Goal: Task Accomplishment & Management: Use online tool/utility

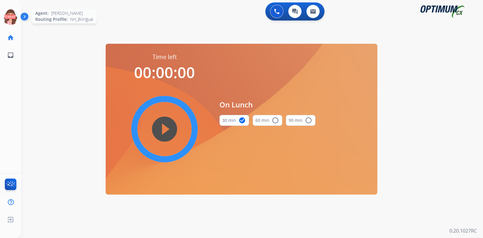
click at [6, 20] on icon at bounding box center [11, 17] width 20 height 20
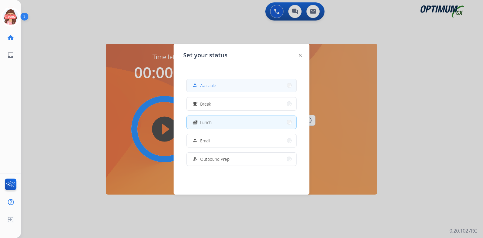
click at [232, 86] on button "how_to_reg Available" at bounding box center [242, 85] width 110 height 13
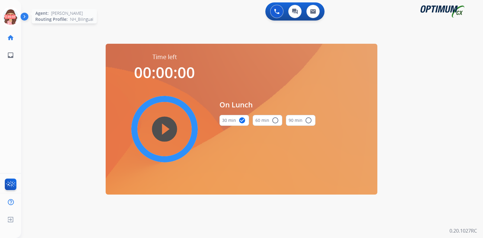
click at [10, 13] on icon at bounding box center [11, 17] width 20 height 20
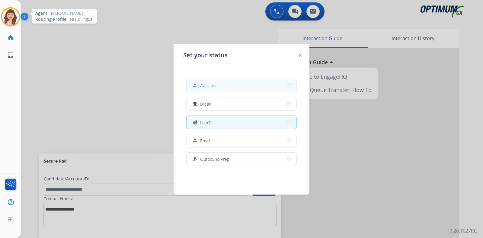
click at [208, 86] on span "Available" at bounding box center [208, 85] width 16 height 6
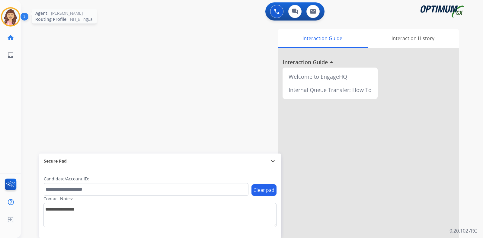
click at [11, 18] on img at bounding box center [10, 16] width 17 height 17
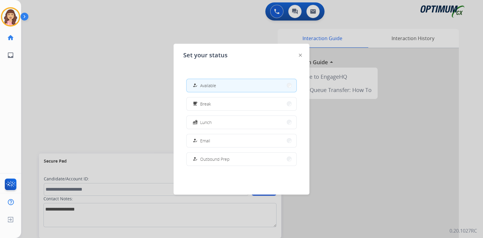
click at [143, 85] on div at bounding box center [241, 119] width 483 height 238
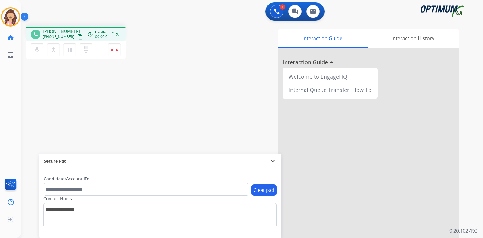
click at [78, 37] on mat-icon "content_copy" at bounding box center [80, 36] width 5 height 5
click at [116, 50] on img at bounding box center [114, 49] width 7 height 3
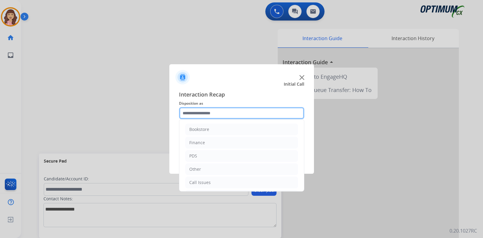
click at [227, 116] on input "text" at bounding box center [241, 113] width 125 height 12
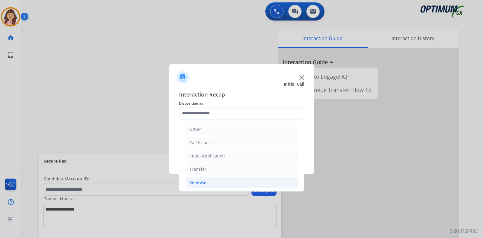
click at [210, 182] on li "Renewal" at bounding box center [241, 182] width 113 height 11
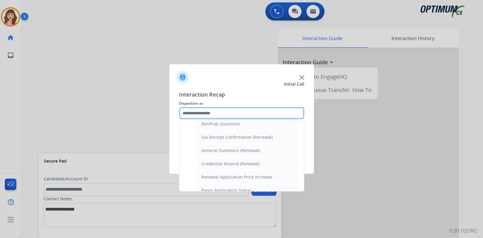
scroll to position [156, 0]
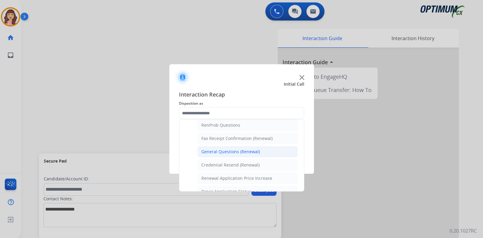
click at [237, 149] on div "General Questions (Renewal)" at bounding box center [230, 152] width 59 height 6
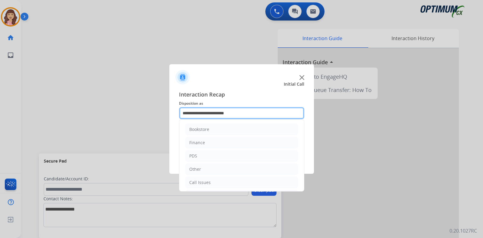
click at [244, 112] on input "**********" at bounding box center [241, 113] width 125 height 12
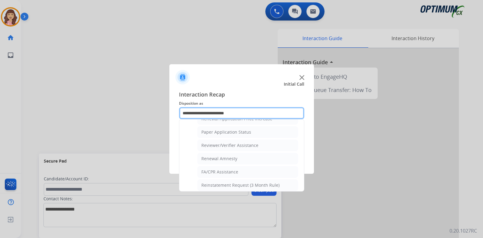
scroll to position [211, 0]
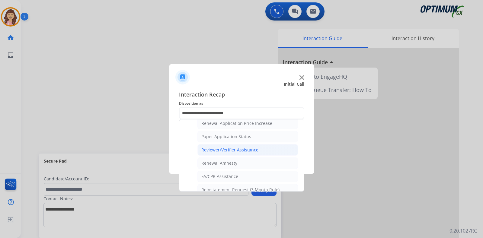
click at [239, 144] on li "Reviewer/Verifier Assistance" at bounding box center [248, 149] width 101 height 11
type input "**********"
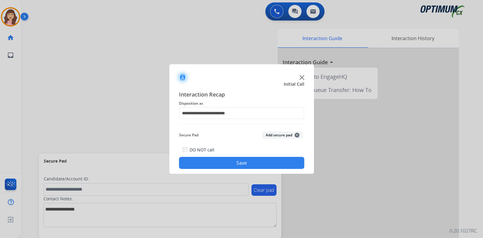
click at [239, 159] on button "Save" at bounding box center [241, 163] width 125 height 12
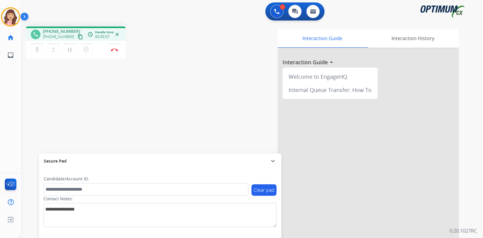
click at [78, 35] on mat-icon "content_copy" at bounding box center [80, 36] width 5 height 5
click at [71, 53] on mat-icon "pause" at bounding box center [69, 49] width 7 height 7
click at [72, 52] on mat-icon "play_arrow" at bounding box center [69, 49] width 7 height 7
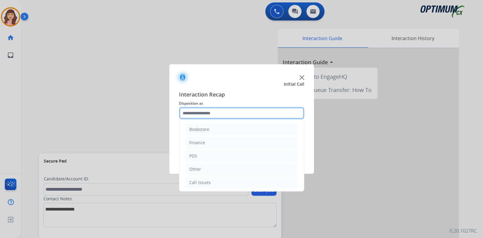
click at [223, 111] on input "text" at bounding box center [241, 113] width 125 height 12
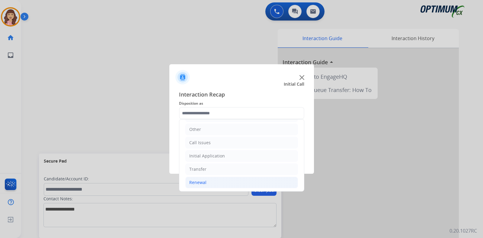
click at [211, 179] on li "Renewal" at bounding box center [241, 182] width 113 height 11
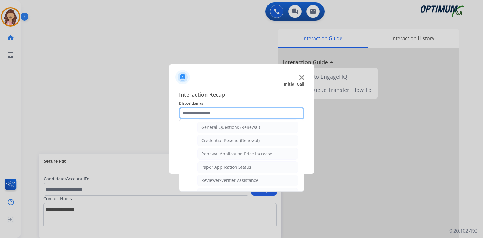
scroll to position [179, 0]
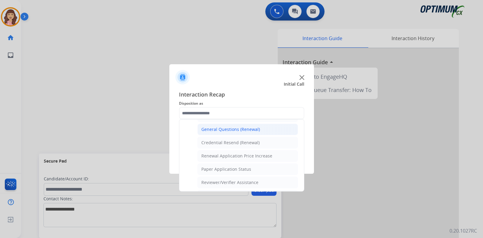
click at [235, 124] on li "General Questions (Renewal)" at bounding box center [248, 129] width 101 height 11
type input "**********"
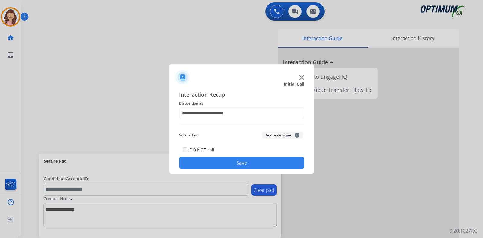
click at [234, 162] on button "Save" at bounding box center [241, 163] width 125 height 12
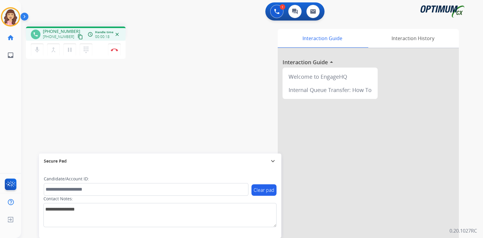
click at [78, 35] on mat-icon "content_copy" at bounding box center [80, 36] width 5 height 5
click at [115, 52] on button "Disconnect" at bounding box center [114, 49] width 13 height 13
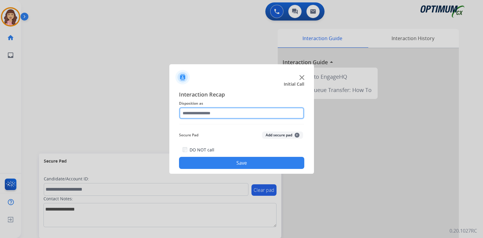
click at [210, 114] on input "text" at bounding box center [241, 113] width 125 height 12
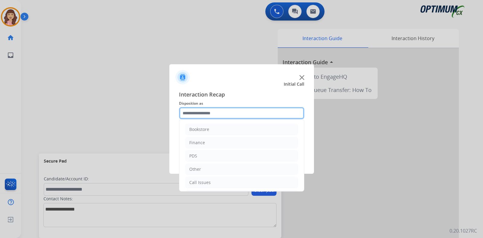
scroll to position [40, 0]
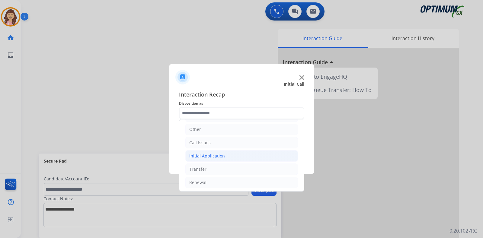
click at [219, 153] on div "Initial Application" at bounding box center [207, 156] width 36 height 6
click at [213, 180] on div "Appeals" at bounding box center [209, 183] width 16 height 6
type input "*******"
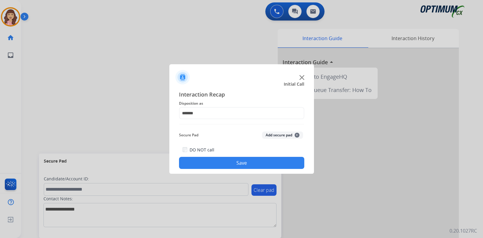
click at [240, 163] on button "Save" at bounding box center [241, 163] width 125 height 12
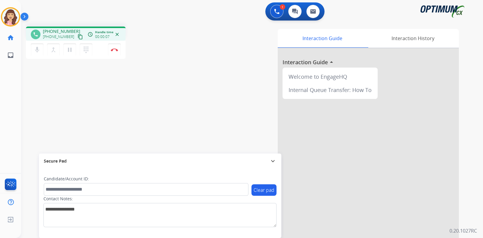
click at [78, 37] on mat-icon "content_copy" at bounding box center [80, 36] width 5 height 5
click at [115, 50] on img at bounding box center [114, 49] width 7 height 3
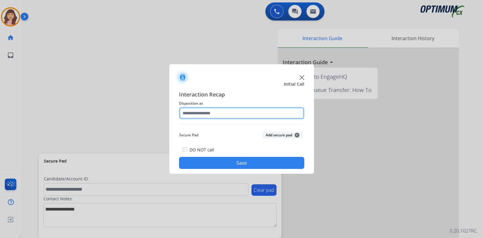
click at [221, 108] on input "text" at bounding box center [241, 113] width 125 height 12
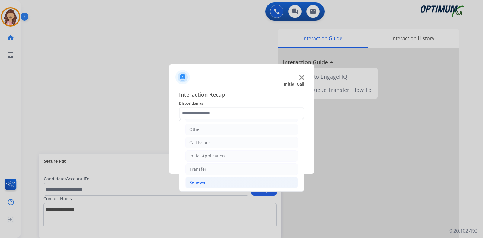
click at [207, 180] on li "Renewal" at bounding box center [241, 182] width 113 height 11
click at [218, 150] on li "Initial Application" at bounding box center [241, 155] width 113 height 11
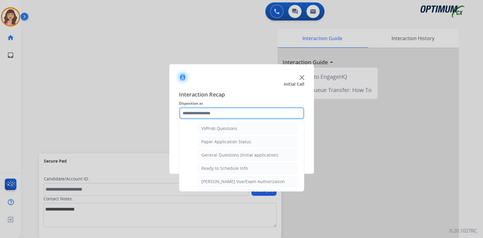
scroll to position [323, 0]
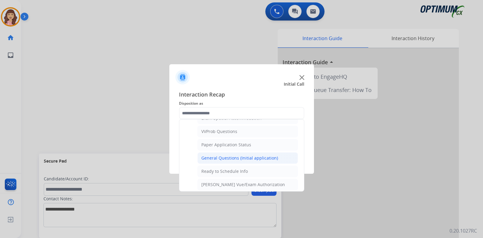
click at [243, 156] on div "General Questions (Initial application)" at bounding box center [239, 158] width 77 height 6
type input "**********"
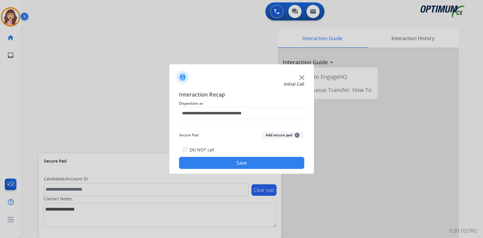
click at [235, 163] on button "Save" at bounding box center [241, 163] width 125 height 12
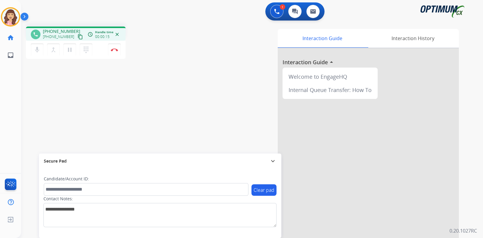
click at [78, 37] on mat-icon "content_copy" at bounding box center [80, 36] width 5 height 5
click at [113, 48] on button "Disconnect" at bounding box center [114, 49] width 13 height 13
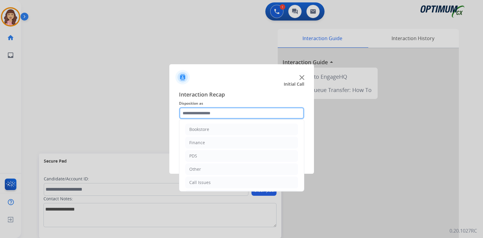
click at [207, 114] on input "text" at bounding box center [241, 113] width 125 height 12
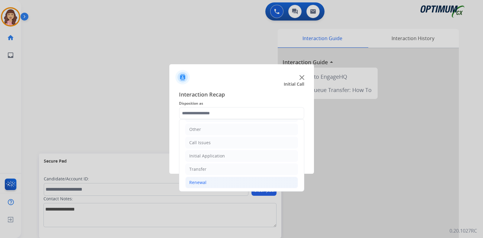
click at [208, 182] on li "Renewal" at bounding box center [241, 182] width 113 height 11
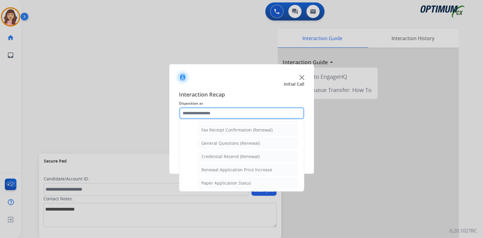
scroll to position [160, 0]
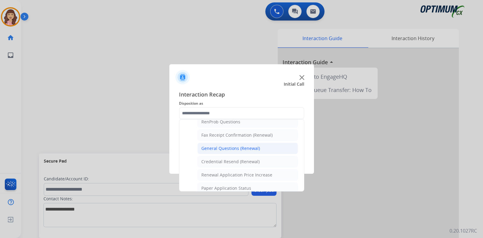
click at [234, 148] on div "General Questions (Renewal)" at bounding box center [230, 149] width 59 height 6
type input "**********"
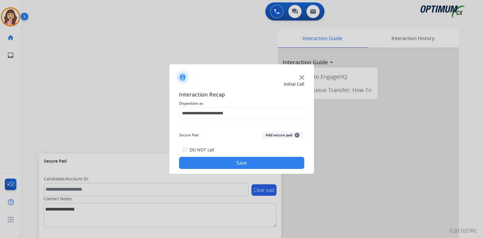
click at [232, 160] on button "Save" at bounding box center [241, 163] width 125 height 12
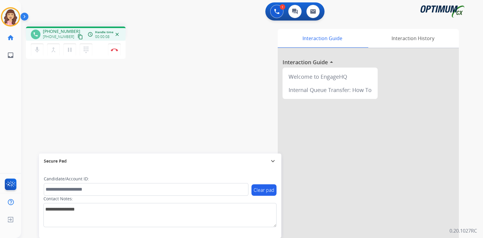
click at [78, 36] on mat-icon "content_copy" at bounding box center [80, 36] width 5 height 5
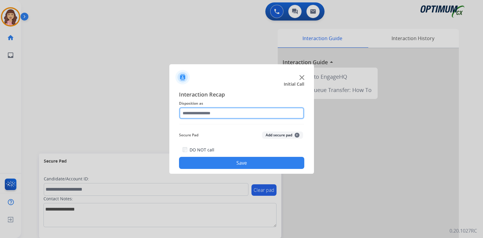
click at [250, 113] on input "text" at bounding box center [241, 113] width 125 height 12
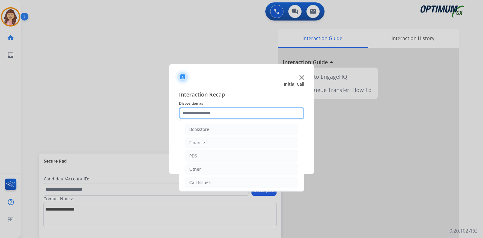
scroll to position [40, 0]
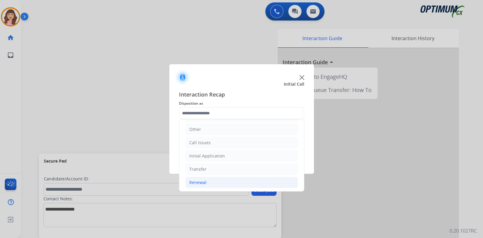
click at [204, 180] on div "Renewal" at bounding box center [197, 183] width 17 height 6
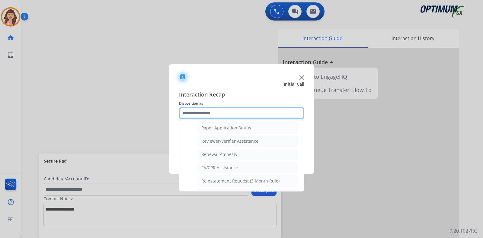
scroll to position [219, 0]
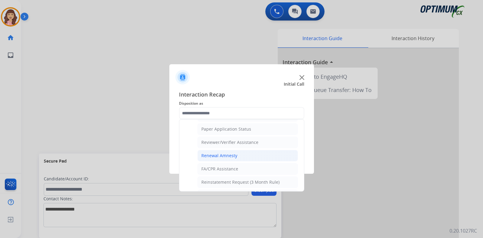
click at [234, 155] on div "Renewal Amnesty" at bounding box center [219, 156] width 36 height 6
type input "**********"
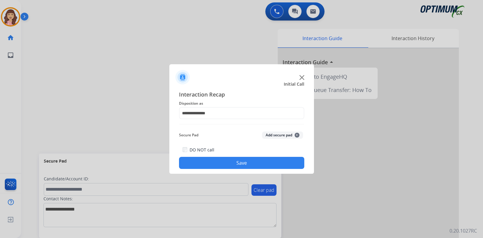
click at [234, 164] on button "Save" at bounding box center [241, 163] width 125 height 12
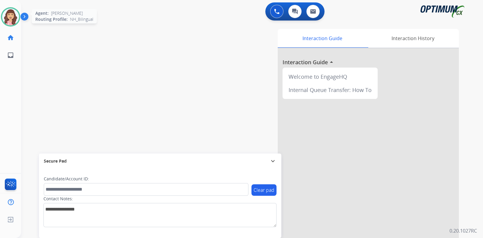
click at [11, 14] on img at bounding box center [10, 16] width 17 height 17
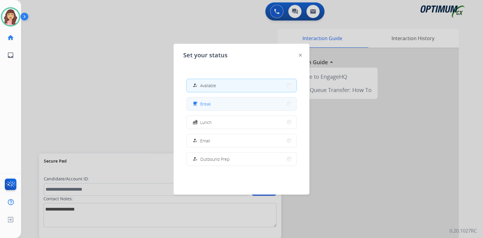
click at [207, 104] on span "Break" at bounding box center [205, 104] width 11 height 6
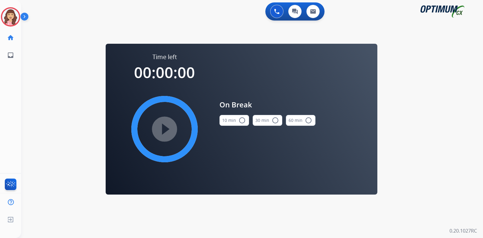
click at [243, 119] on mat-icon "radio_button_unchecked" at bounding box center [242, 120] width 7 height 7
click at [165, 126] on mat-icon "play_circle_filled" at bounding box center [164, 129] width 7 height 7
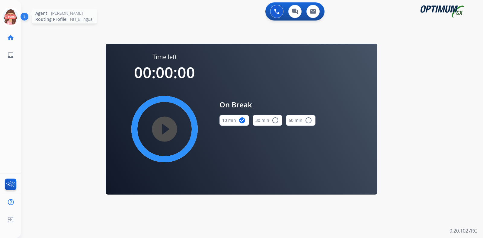
click at [11, 20] on icon at bounding box center [11, 17] width 20 height 20
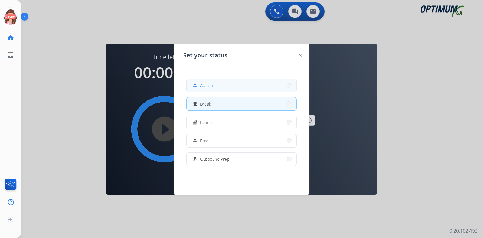
click at [214, 84] on span "Available" at bounding box center [208, 85] width 16 height 6
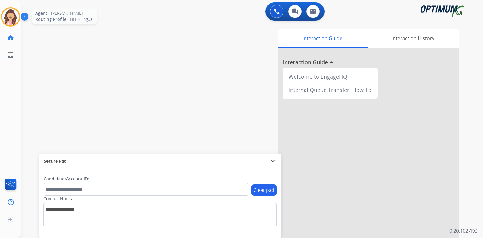
click at [7, 19] on img at bounding box center [10, 16] width 17 height 17
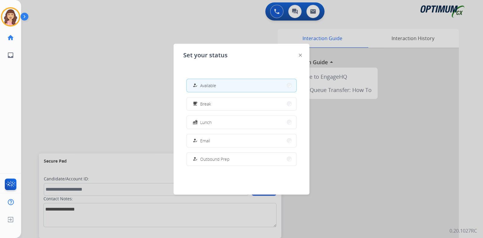
click at [102, 65] on div at bounding box center [241, 119] width 483 height 238
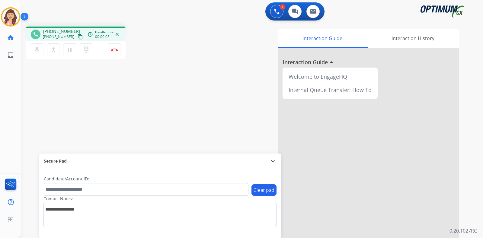
click at [78, 36] on mat-icon "content_copy" at bounding box center [80, 36] width 5 height 5
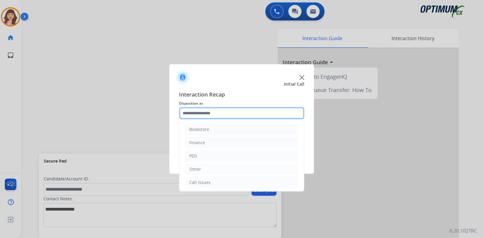
click at [232, 115] on input "text" at bounding box center [241, 113] width 125 height 12
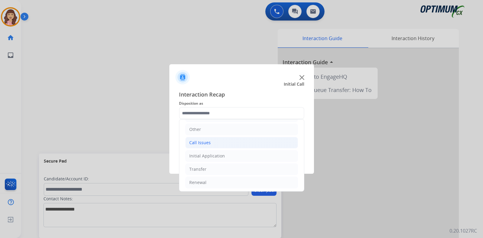
click at [212, 141] on li "Call Issues" at bounding box center [241, 142] width 113 height 11
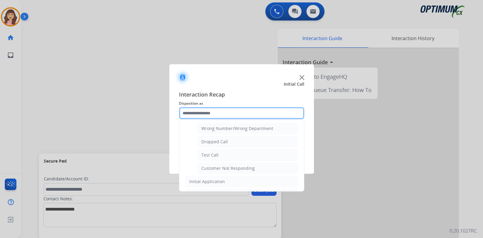
scroll to position [84, 0]
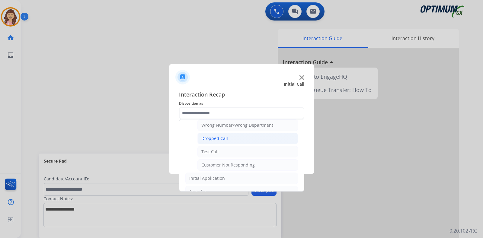
click at [228, 137] on li "Dropped Call" at bounding box center [248, 138] width 101 height 11
type input "**********"
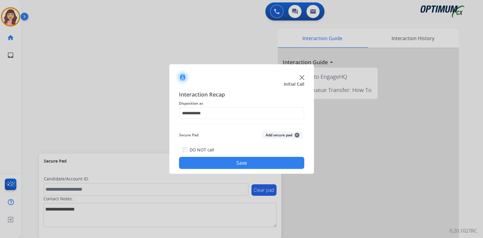
click at [230, 163] on button "Save" at bounding box center [241, 163] width 125 height 12
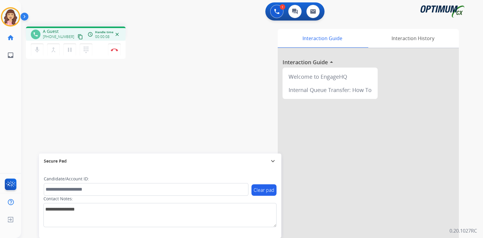
click at [78, 38] on mat-icon "content_copy" at bounding box center [80, 36] width 5 height 5
click at [113, 50] on img at bounding box center [114, 49] width 7 height 3
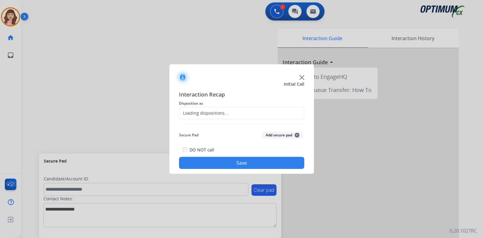
click at [208, 112] on div "Loading dispositions..." at bounding box center [203, 113] width 49 height 6
click at [224, 110] on input "text" at bounding box center [241, 113] width 125 height 12
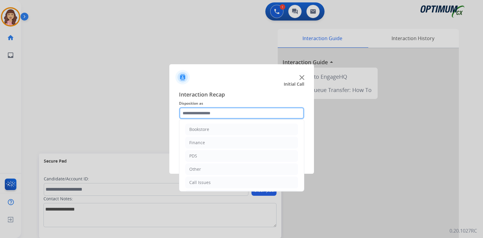
scroll to position [40, 0]
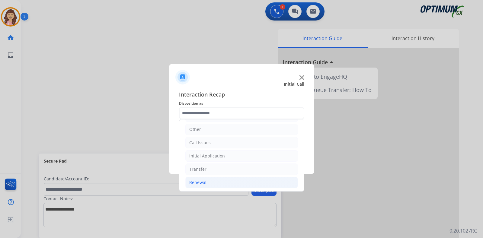
click at [209, 179] on li "Renewal" at bounding box center [241, 182] width 113 height 11
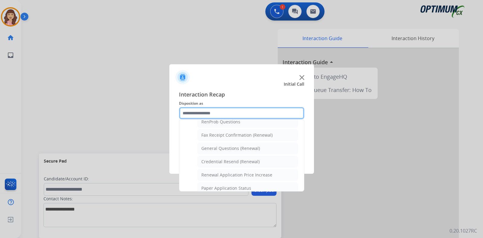
scroll to position [158, 0]
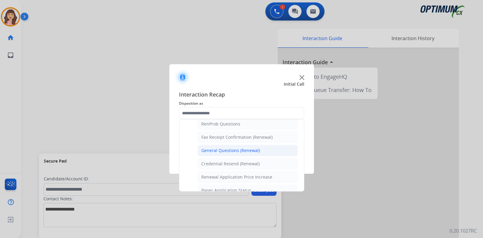
click at [233, 148] on div "General Questions (Renewal)" at bounding box center [230, 151] width 59 height 6
type input "**********"
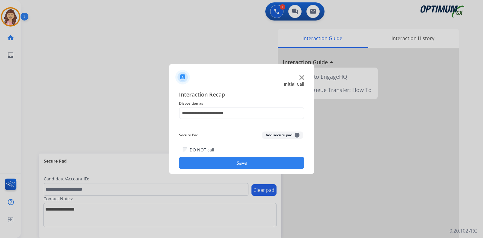
click at [233, 159] on button "Save" at bounding box center [241, 163] width 125 height 12
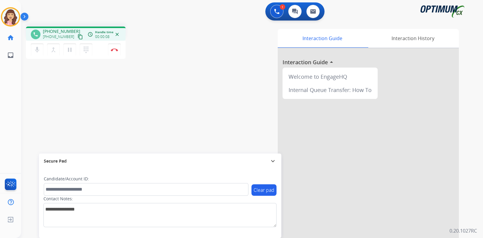
click at [78, 37] on mat-icon "content_copy" at bounding box center [80, 36] width 5 height 5
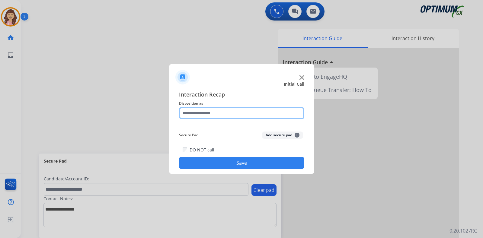
click at [218, 115] on input "text" at bounding box center [241, 113] width 125 height 12
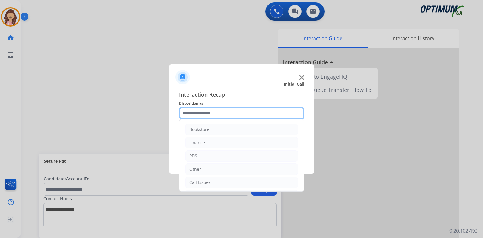
scroll to position [40, 0]
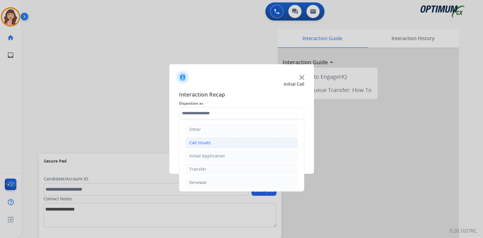
click at [210, 144] on li "Call Issues" at bounding box center [241, 142] width 113 height 11
click at [218, 183] on div "Dropped Call" at bounding box center [214, 183] width 27 height 6
type input "**********"
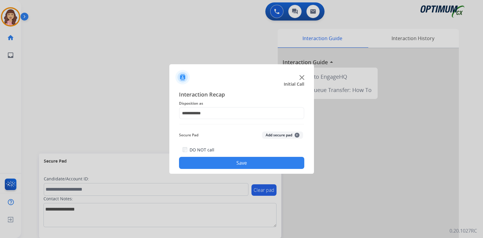
click at [255, 158] on button "Save" at bounding box center [241, 163] width 125 height 12
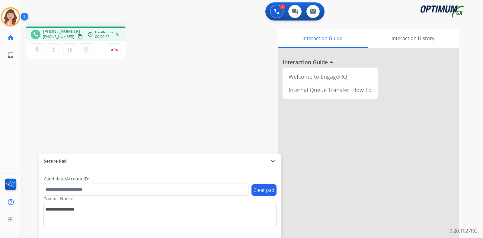
click at [78, 36] on mat-icon "content_copy" at bounding box center [80, 36] width 5 height 5
click at [135, 114] on div "phone [PHONE_NUMBER] [PHONE_NUMBER] content_copy access_time Call metrics Queue…" at bounding box center [245, 148] width 448 height 252
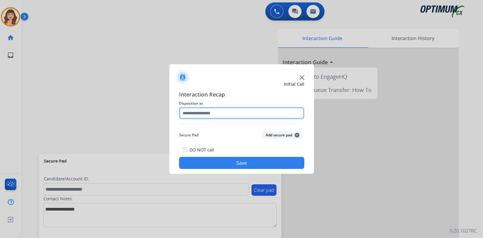
click at [221, 115] on input "text" at bounding box center [241, 113] width 125 height 12
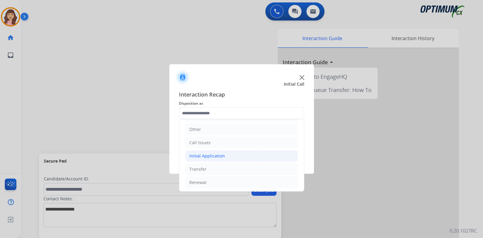
click at [208, 158] on div "Initial Application" at bounding box center [207, 156] width 36 height 6
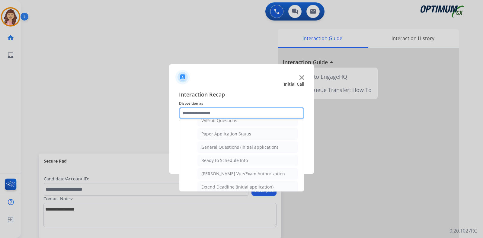
scroll to position [336, 0]
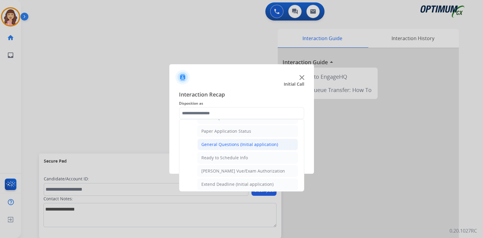
click at [245, 142] on div "General Questions (Initial application)" at bounding box center [239, 145] width 77 height 6
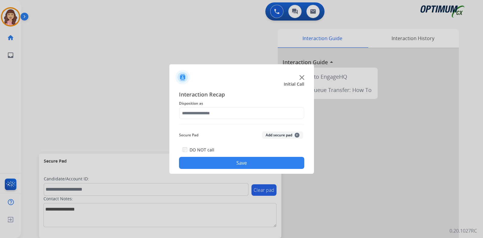
type input "**********"
click at [238, 164] on button "Save" at bounding box center [241, 163] width 125 height 12
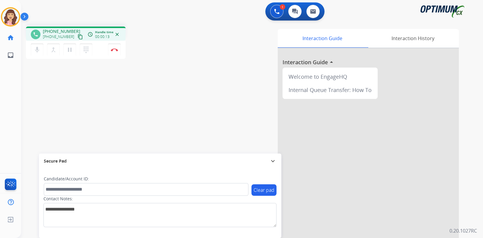
click at [78, 37] on mat-icon "content_copy" at bounding box center [80, 36] width 5 height 5
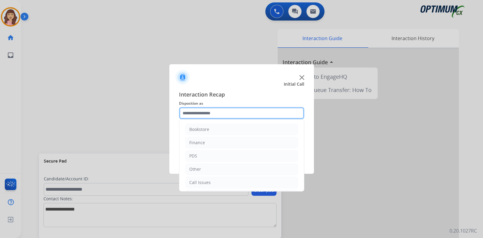
click at [210, 111] on input "text" at bounding box center [241, 113] width 125 height 12
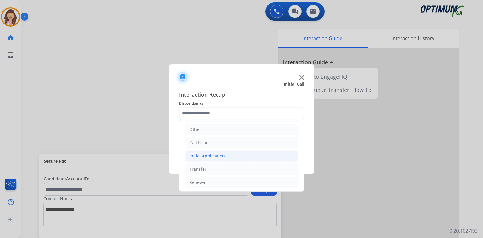
click at [216, 156] on div "Initial Application" at bounding box center [207, 156] width 36 height 6
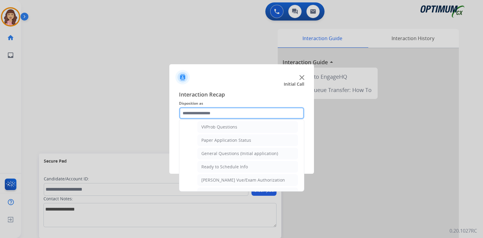
scroll to position [305, 0]
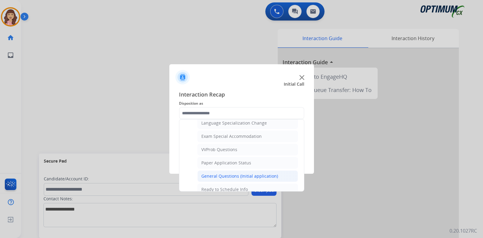
click at [227, 173] on div "General Questions (Initial application)" at bounding box center [239, 176] width 77 height 6
type input "**********"
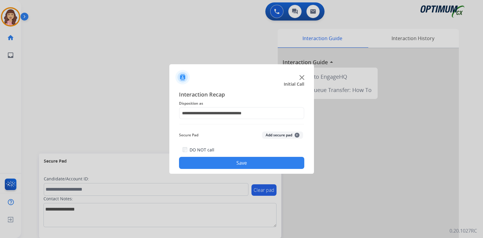
click at [245, 162] on button "Save" at bounding box center [241, 163] width 125 height 12
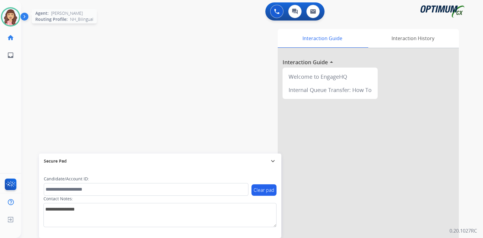
click at [10, 17] on img at bounding box center [10, 16] width 17 height 17
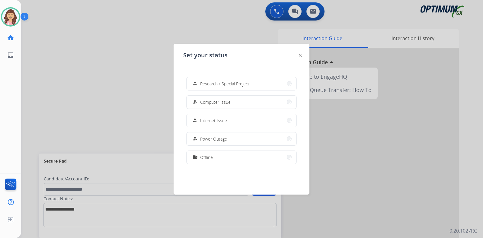
scroll to position [150, 0]
click at [242, 156] on button "work_off Offline" at bounding box center [242, 156] width 110 height 13
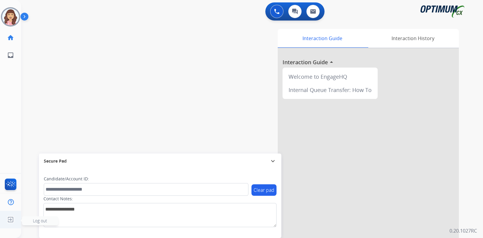
click at [12, 220] on img at bounding box center [10, 219] width 11 height 11
